Goal: Task Accomplishment & Management: Complete application form

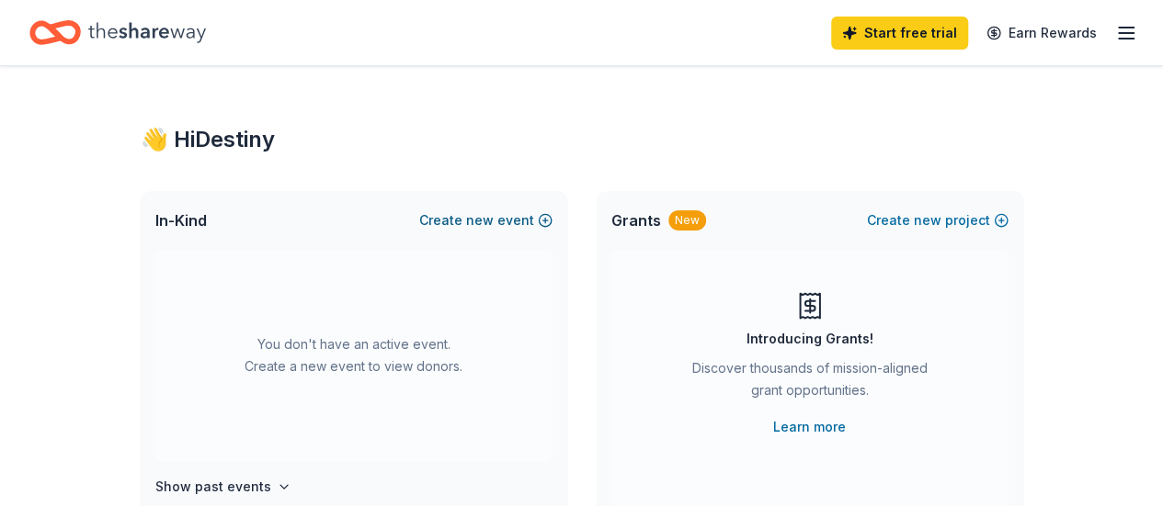
click at [529, 212] on button "Create new event" at bounding box center [485, 221] width 133 height 22
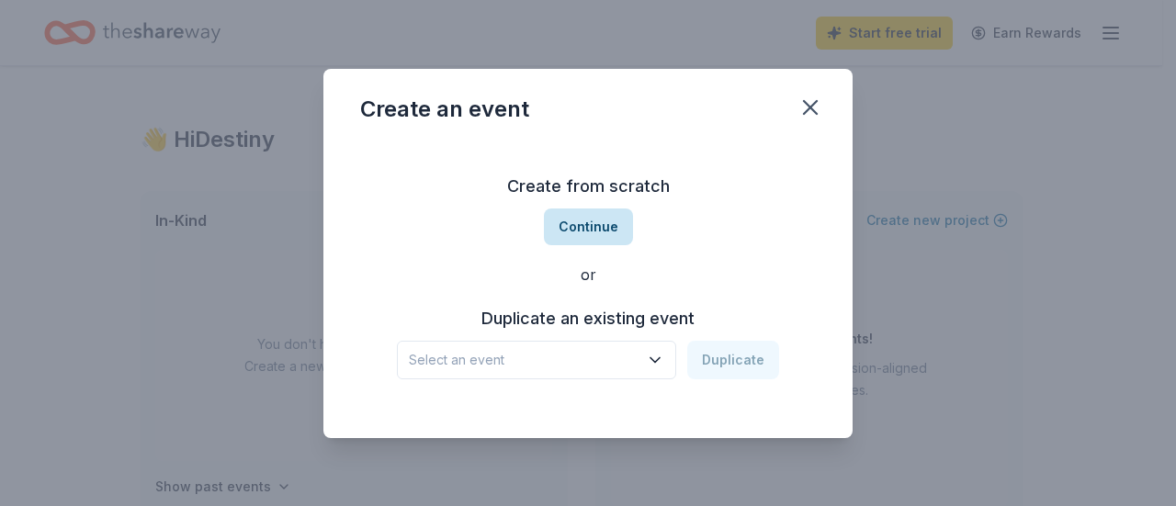
click at [590, 226] on button "Continue" at bounding box center [588, 227] width 89 height 37
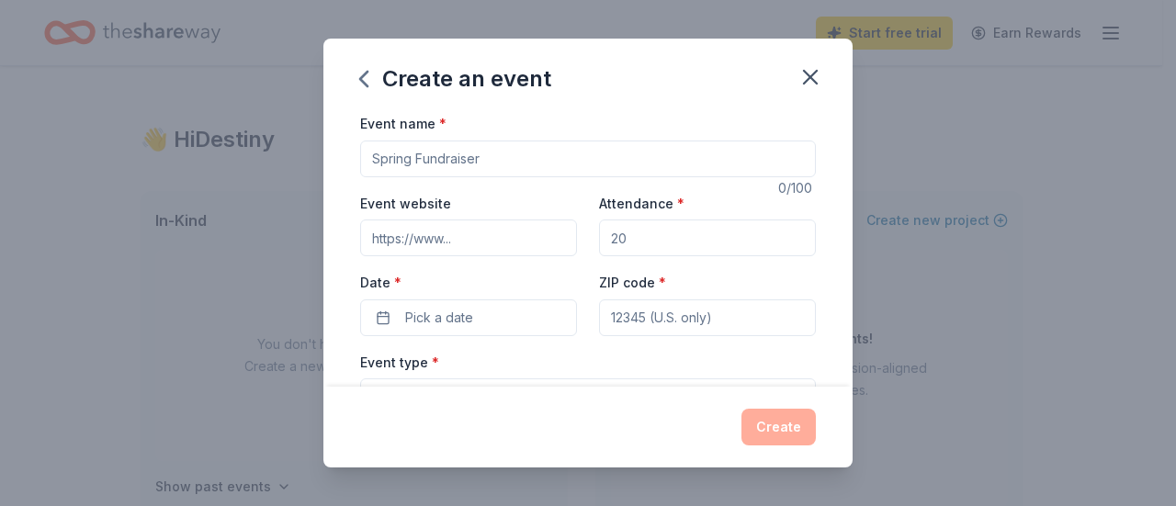
click at [553, 166] on input "Event name *" at bounding box center [588, 159] width 456 height 37
type input "Banquet"
click at [645, 244] on input "Attendance *" at bounding box center [707, 238] width 217 height 37
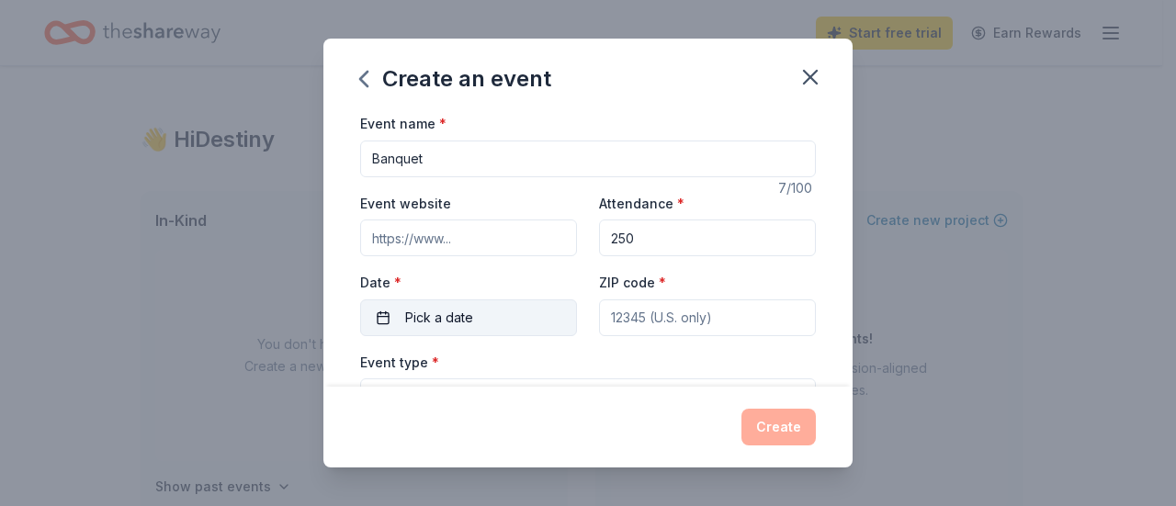
type input "250"
click at [453, 313] on span "Pick a date" at bounding box center [439, 318] width 68 height 22
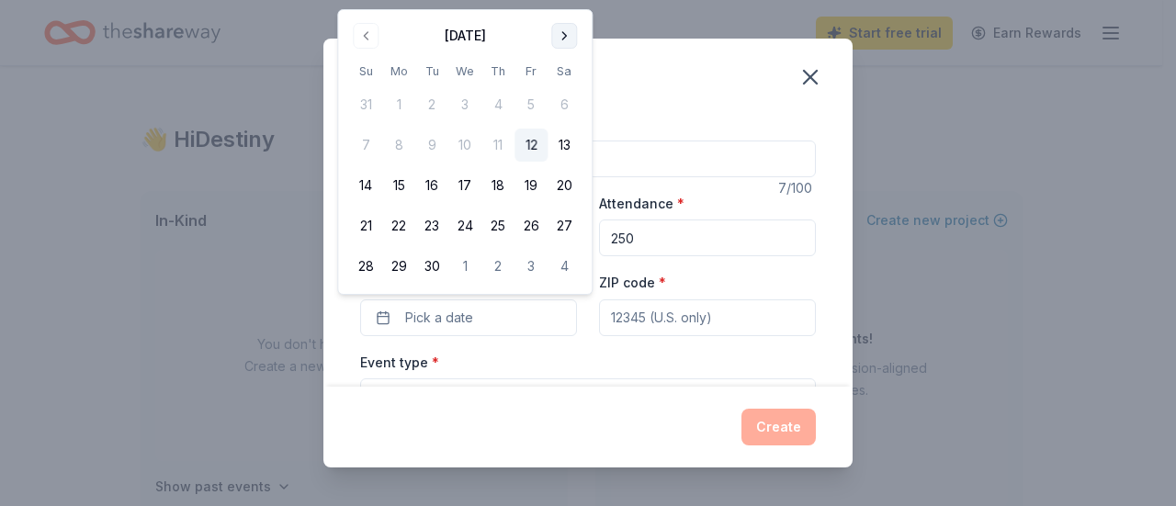
click at [561, 40] on button "Go to next month" at bounding box center [564, 36] width 26 height 26
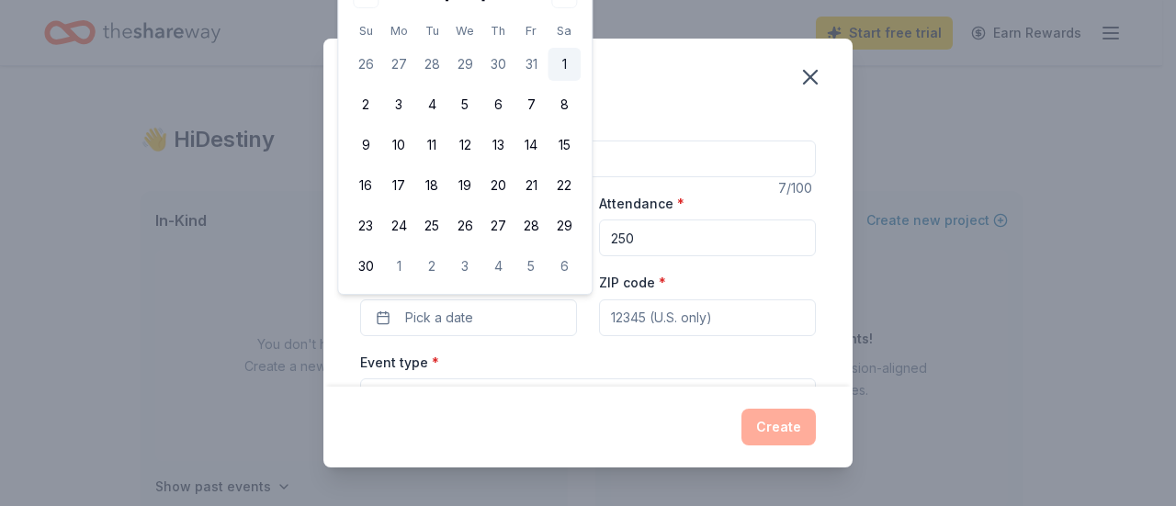
click at [556, 68] on button "1" at bounding box center [564, 64] width 33 height 33
click at [645, 313] on input "ZIP code *" at bounding box center [707, 318] width 217 height 37
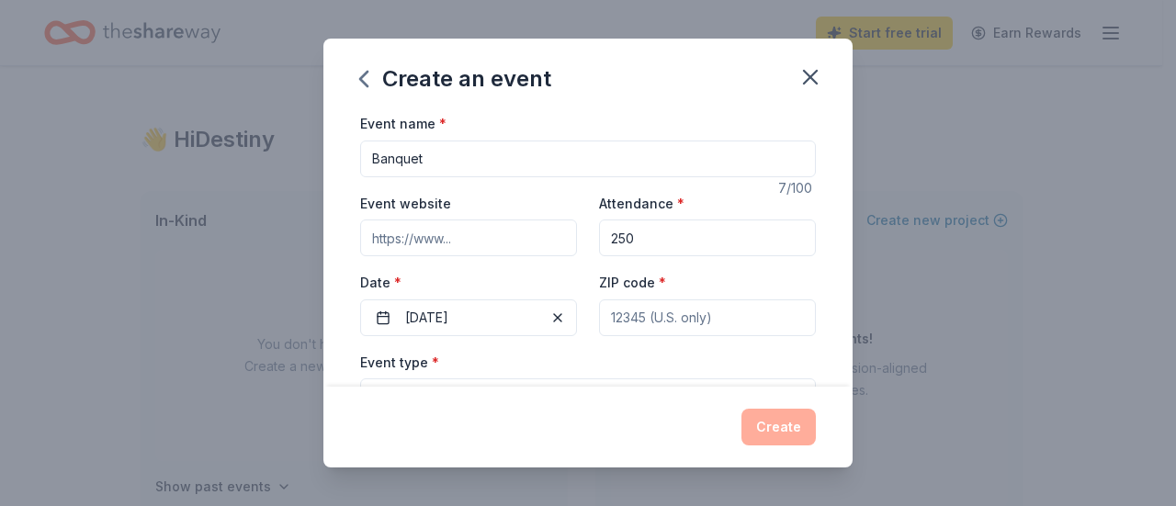
paste input "06416"
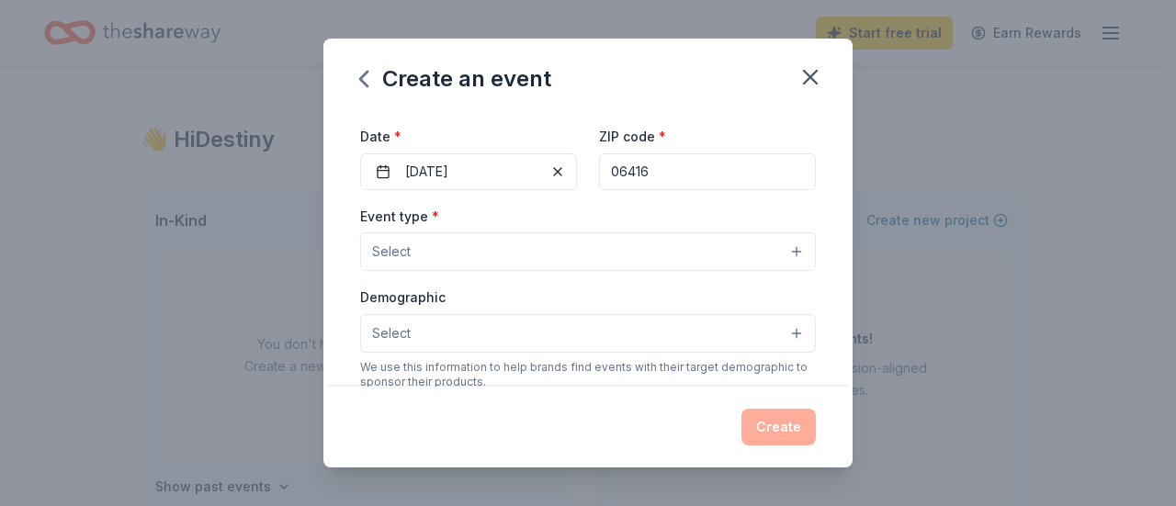
scroll to position [147, 0]
type input "06416"
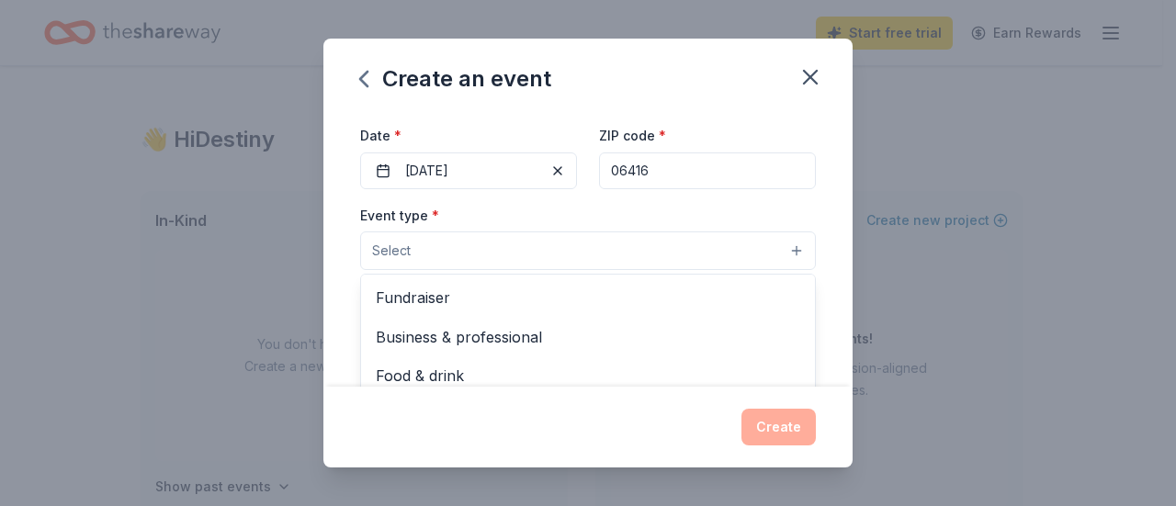
click at [757, 255] on button "Select" at bounding box center [588, 251] width 456 height 39
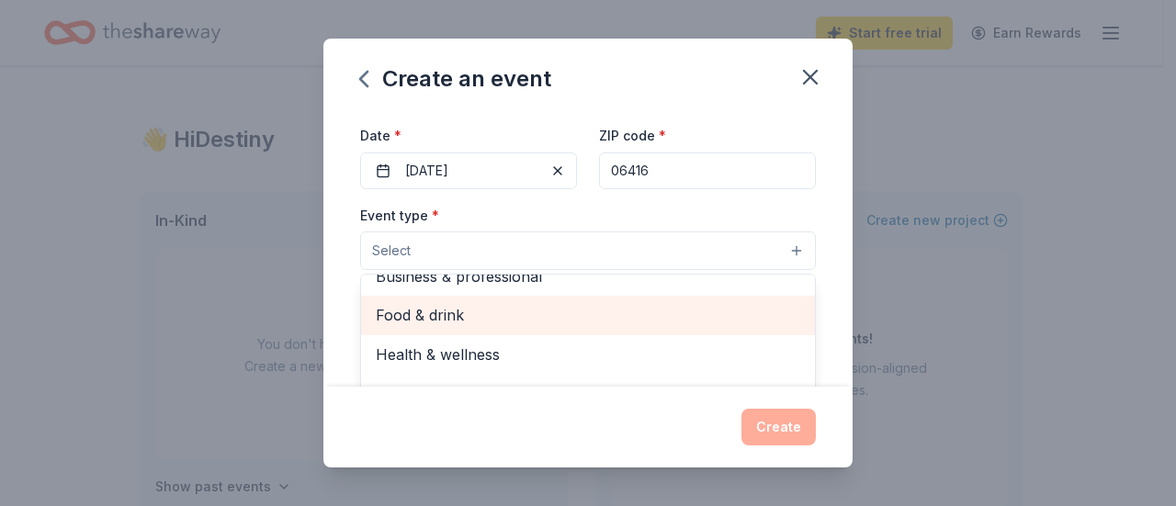
scroll to position [0, 0]
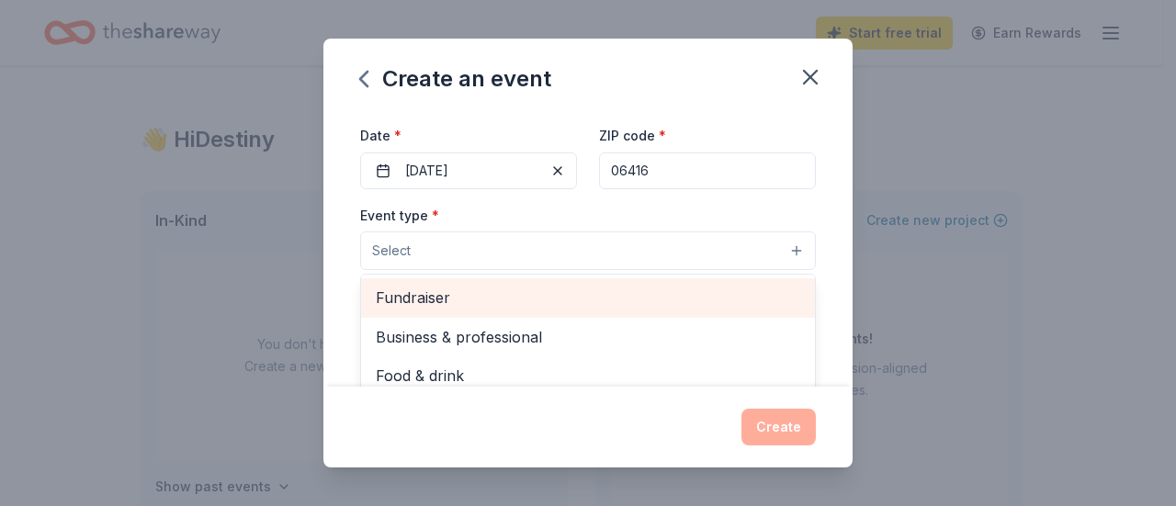
click at [664, 306] on span "Fundraiser" at bounding box center [588, 298] width 425 height 24
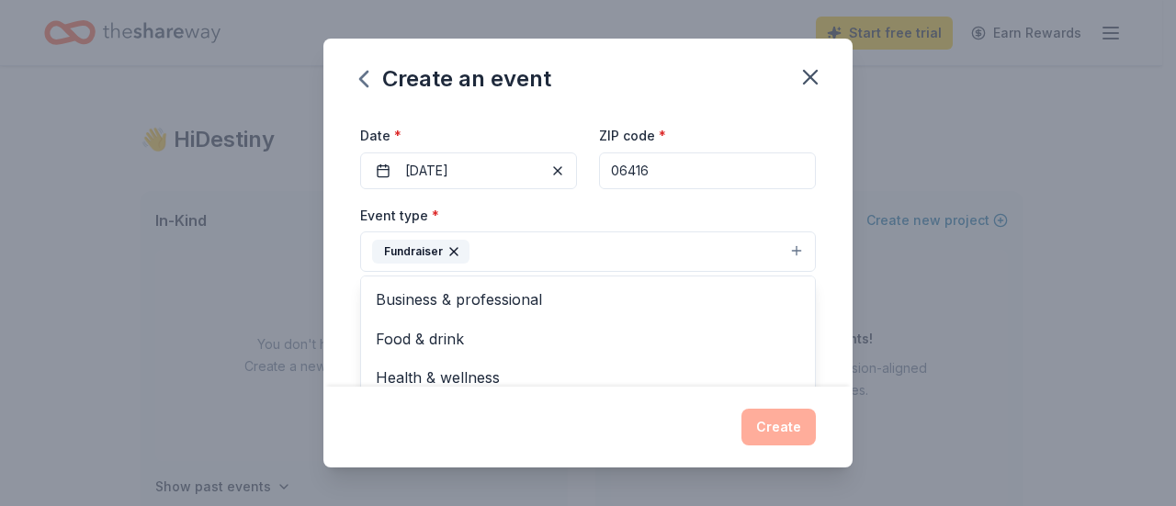
click at [727, 215] on div "Event type * Fundraiser Business & professional Food & drink Health & wellness …" at bounding box center [588, 238] width 456 height 69
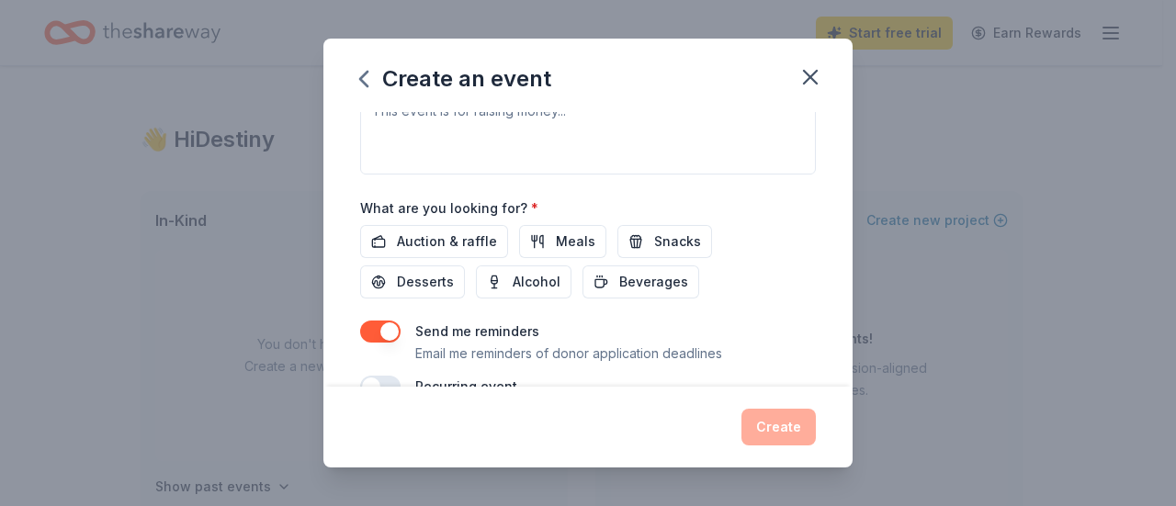
scroll to position [600, 0]
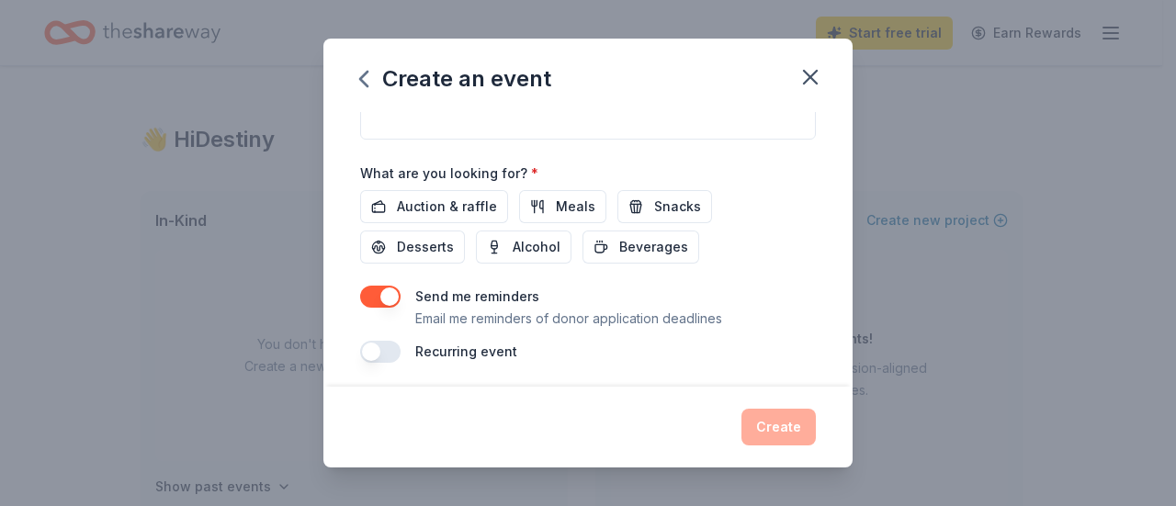
click at [390, 292] on button "button" at bounding box center [380, 297] width 40 height 22
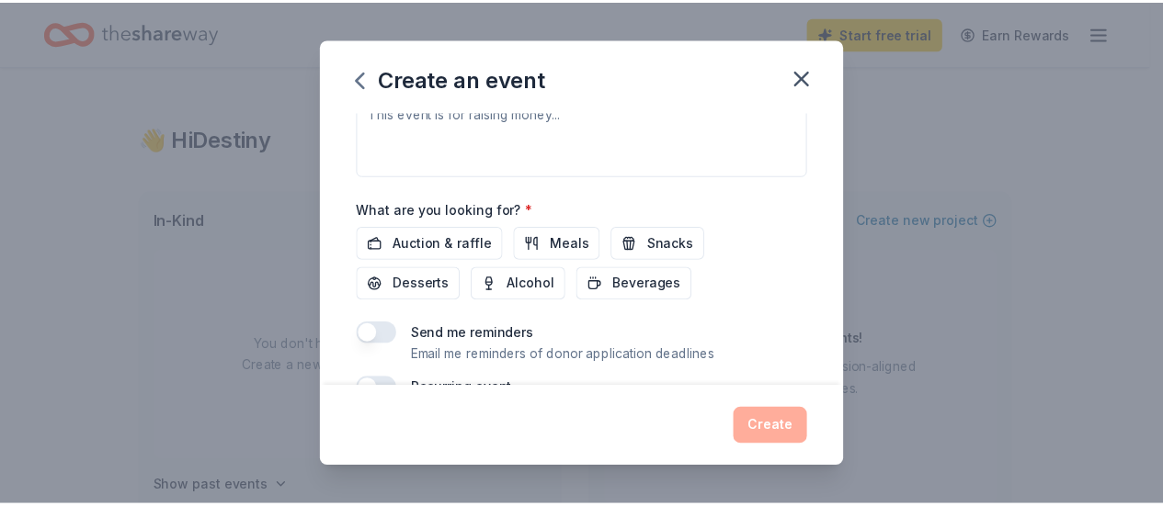
scroll to position [560, 0]
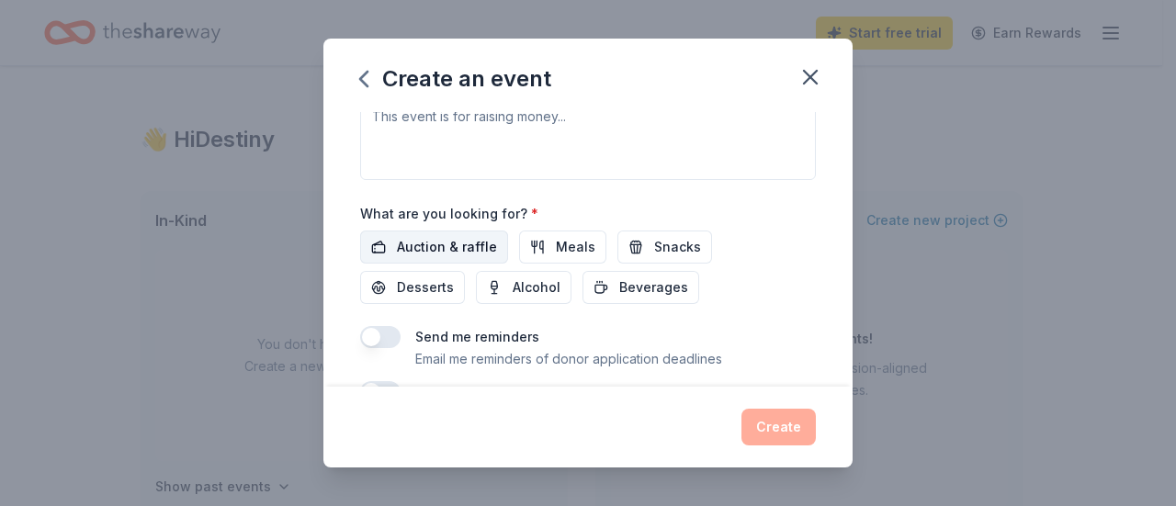
click at [445, 236] on span "Auction & raffle" at bounding box center [447, 247] width 100 height 22
click at [789, 423] on button "Create" at bounding box center [779, 427] width 74 height 37
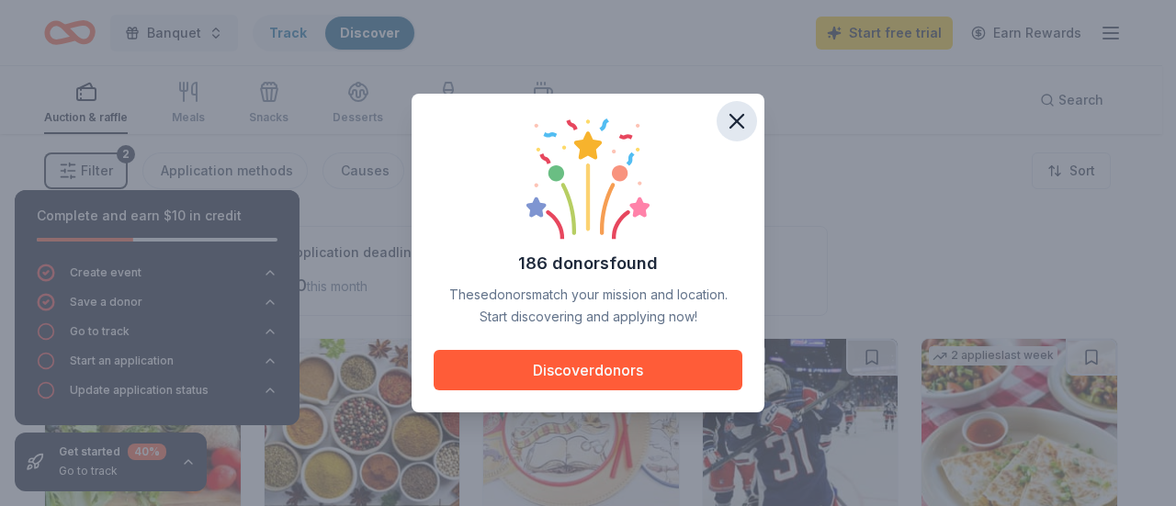
click at [739, 121] on icon "button" at bounding box center [737, 121] width 26 height 26
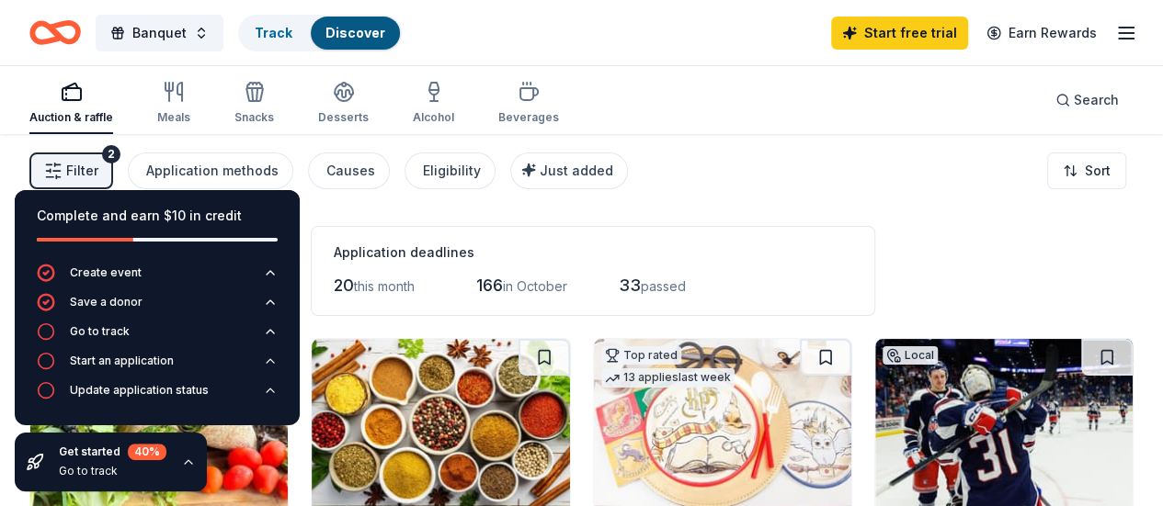
click at [525, 228] on div "Application deadlines 20 this month 166 in October 33 passed" at bounding box center [593, 271] width 564 height 90
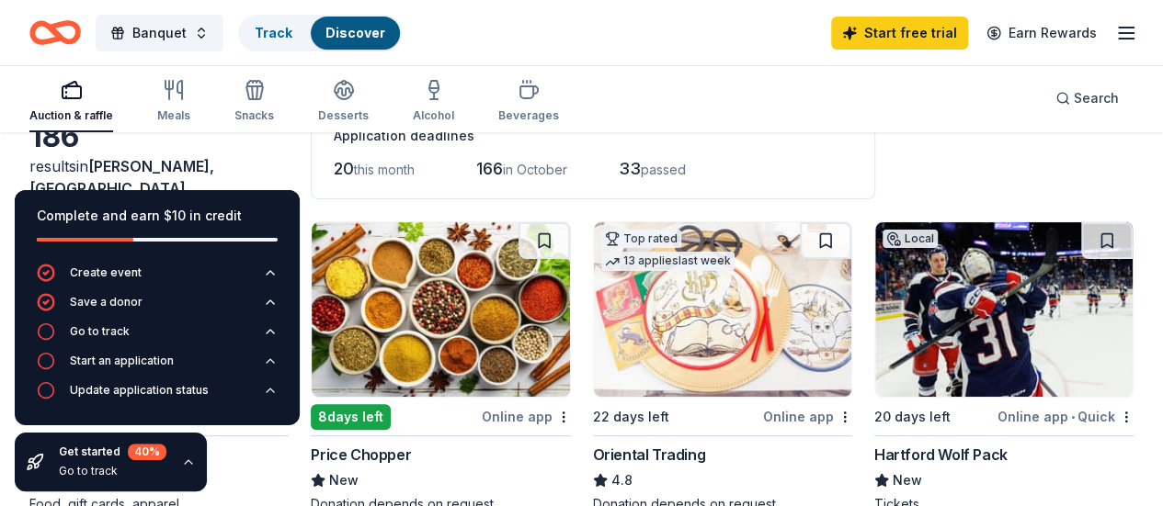
scroll to position [94, 0]
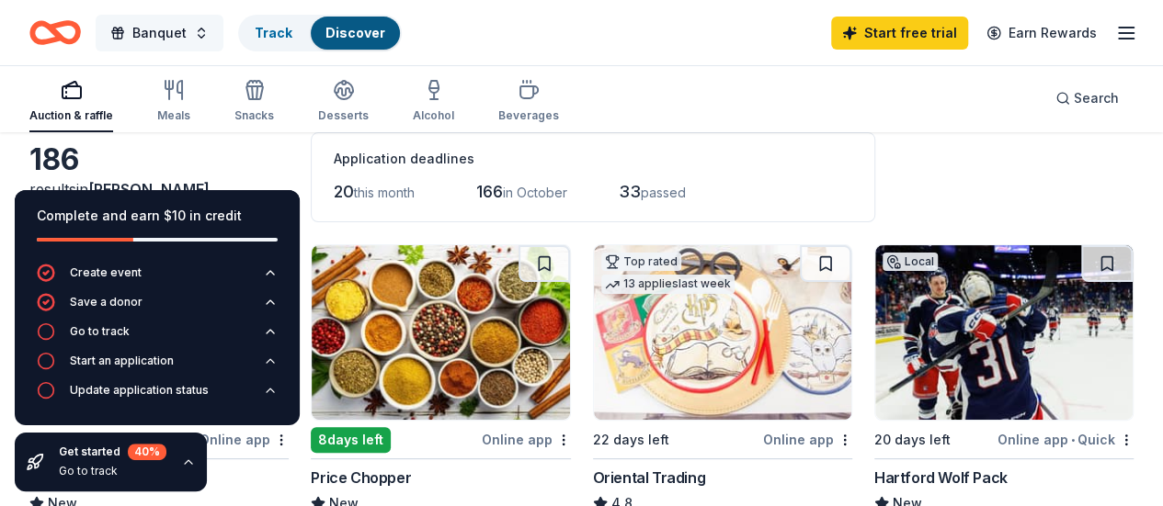
click at [153, 34] on span "Banquet" at bounding box center [159, 33] width 54 height 22
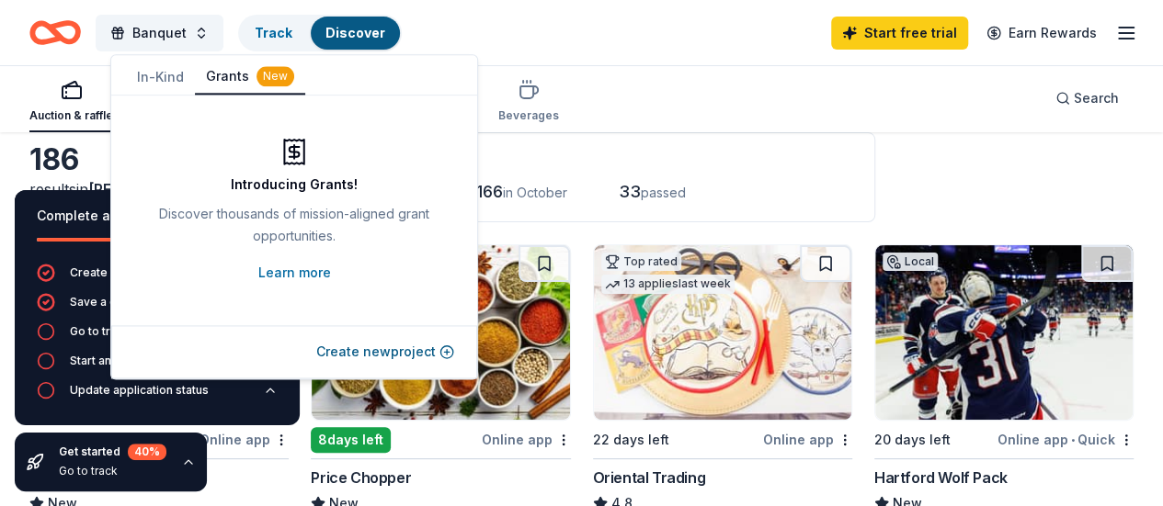
click at [229, 71] on button "Grants New" at bounding box center [250, 77] width 110 height 35
click at [560, 38] on div "Banquet Track Discover Start free trial Earn Rewards" at bounding box center [581, 32] width 1104 height 43
